Goal: Information Seeking & Learning: Learn about a topic

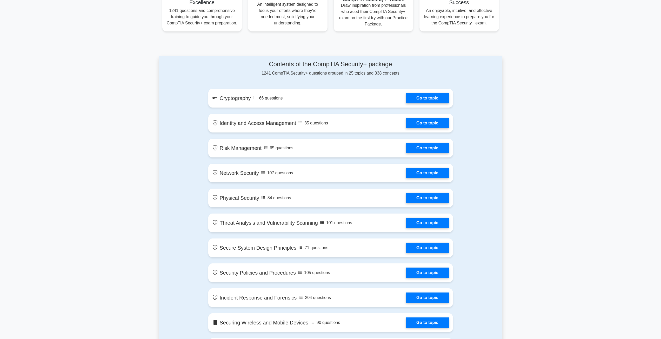
scroll to position [182, 0]
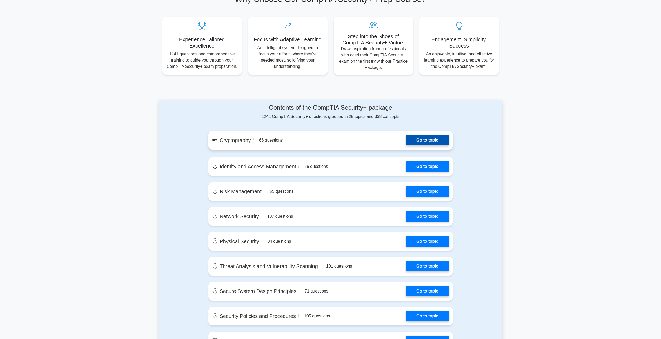
click at [424, 142] on link "Go to topic" at bounding box center [427, 140] width 43 height 10
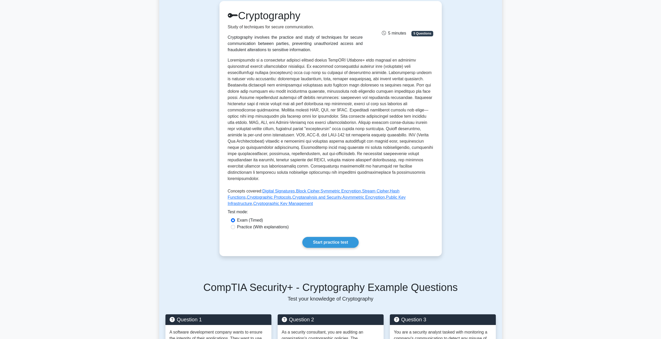
scroll to position [52, 0]
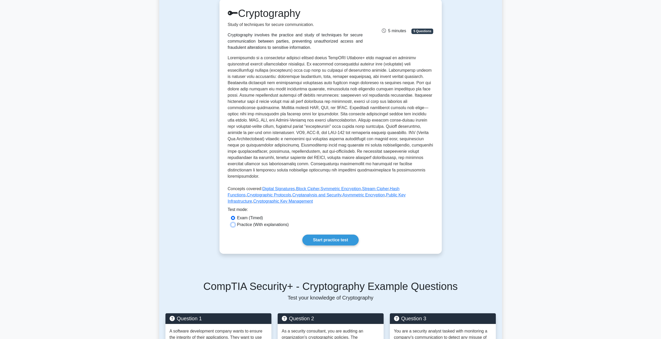
click at [233, 223] on input "Practice (With explanations)" at bounding box center [233, 225] width 4 height 4
radio input "true"
click at [343, 235] on link "Start practice test" at bounding box center [330, 239] width 56 height 11
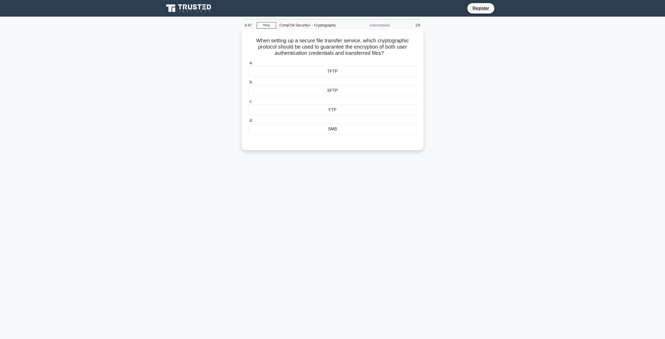
click at [340, 91] on div "SFTP" at bounding box center [332, 90] width 168 height 11
click at [248, 84] on input "b. SFTP" at bounding box center [248, 81] width 0 height 3
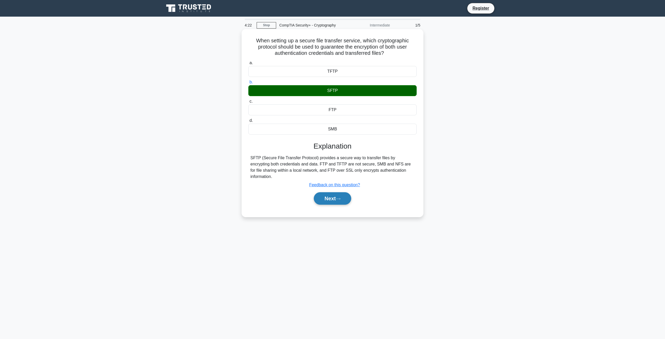
click at [341, 195] on button "Next" at bounding box center [332, 198] width 37 height 12
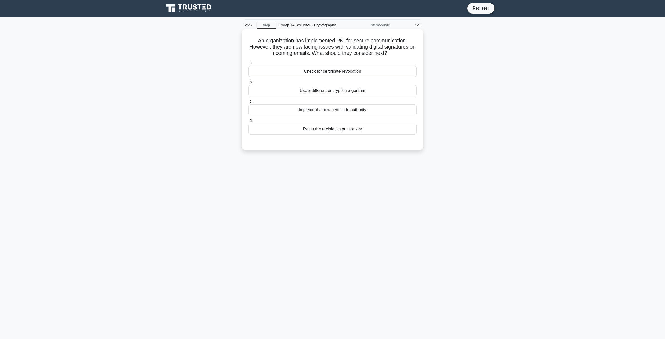
click at [375, 112] on div "Implement a new certificate authority" at bounding box center [332, 109] width 168 height 11
click at [248, 103] on input "c. Implement a new certificate authority" at bounding box center [248, 101] width 0 height 3
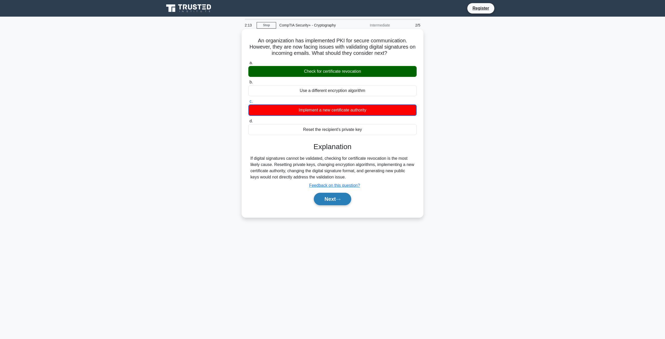
click at [340, 200] on icon at bounding box center [338, 199] width 4 height 2
